Goal: Task Accomplishment & Management: Manage account settings

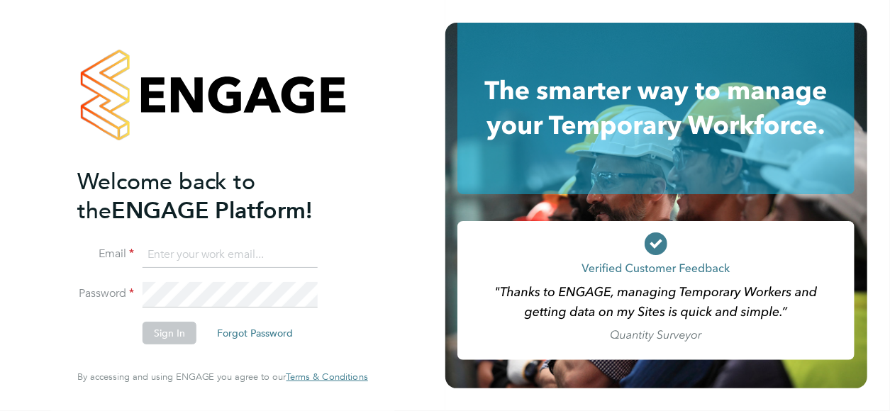
type input "christophersturgess@hotmail.com"
click at [167, 340] on button "Sign In" at bounding box center [169, 333] width 54 height 23
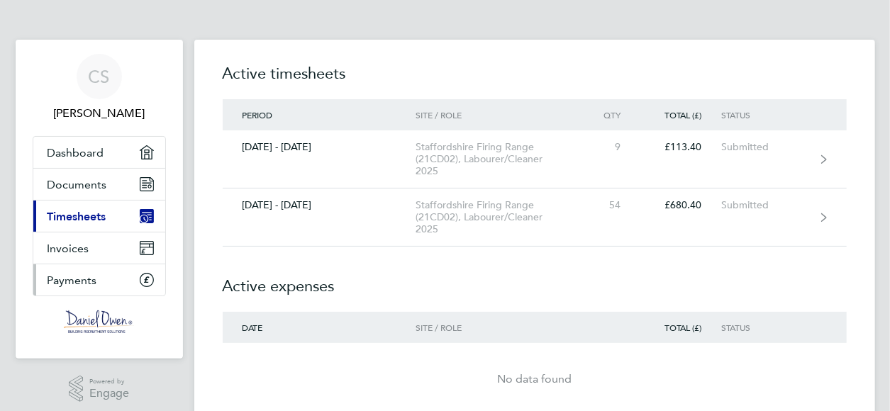
click at [77, 276] on span "Payments" at bounding box center [72, 280] width 50 height 13
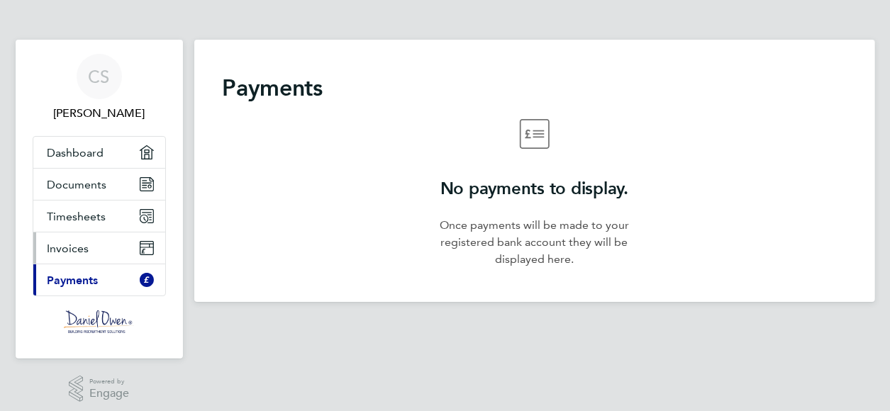
click at [79, 249] on span "Invoices" at bounding box center [68, 248] width 42 height 13
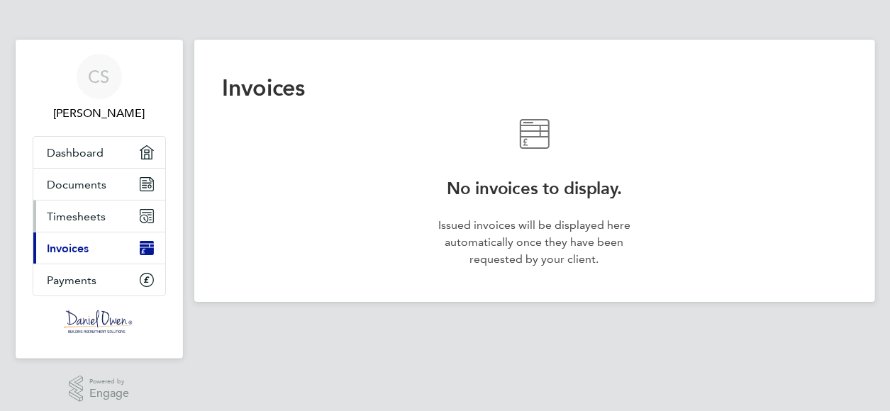
click at [83, 223] on link "Timesheets" at bounding box center [99, 216] width 132 height 31
